Goal: Navigation & Orientation: Find specific page/section

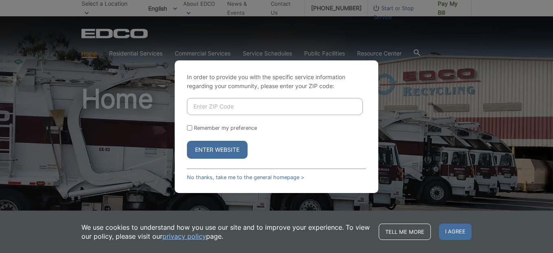
click at [485, 62] on div "In order to provide you with the specific service information regarding your co…" at bounding box center [276, 126] width 553 height 253
click at [277, 111] on input "Enter ZIP Code" at bounding box center [275, 106] width 176 height 17
type input "92025"
click at [242, 128] on label "Remember my preference" at bounding box center [225, 128] width 63 height 6
click at [192, 128] on input "Remember my preference" at bounding box center [189, 127] width 5 height 5
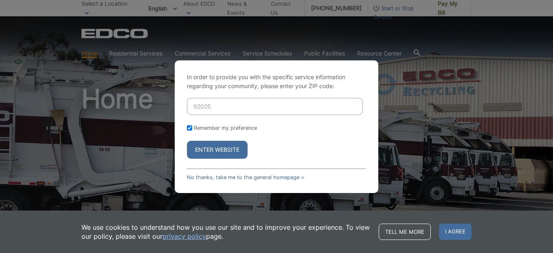
checkbox input "true"
click at [242, 128] on label "Remember my preference" at bounding box center [225, 128] width 63 height 6
click at [192, 128] on input "Remember my preference" at bounding box center [189, 127] width 5 height 5
checkbox input "false"
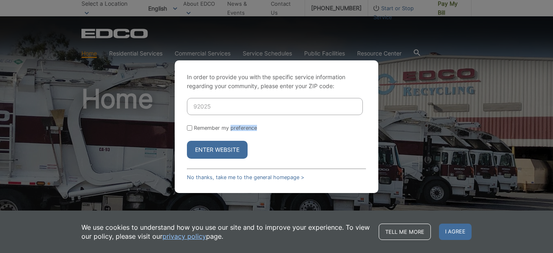
checkbox input "false"
click at [242, 128] on label "Remember my preference" at bounding box center [225, 128] width 63 height 6
click at [192, 128] on input "Remember my preference" at bounding box center [189, 127] width 5 height 5
checkbox input "true"
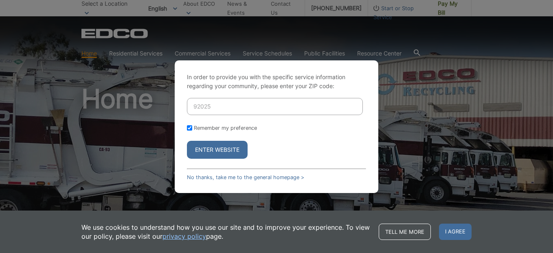
click at [205, 148] on button "Enter Website" at bounding box center [217, 150] width 61 height 18
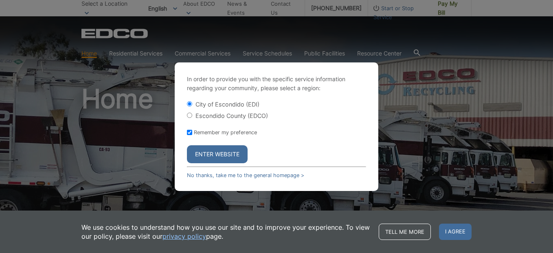
click at [220, 150] on button "Enter Website" at bounding box center [217, 154] width 61 height 18
